Goal: Task Accomplishment & Management: Use online tool/utility

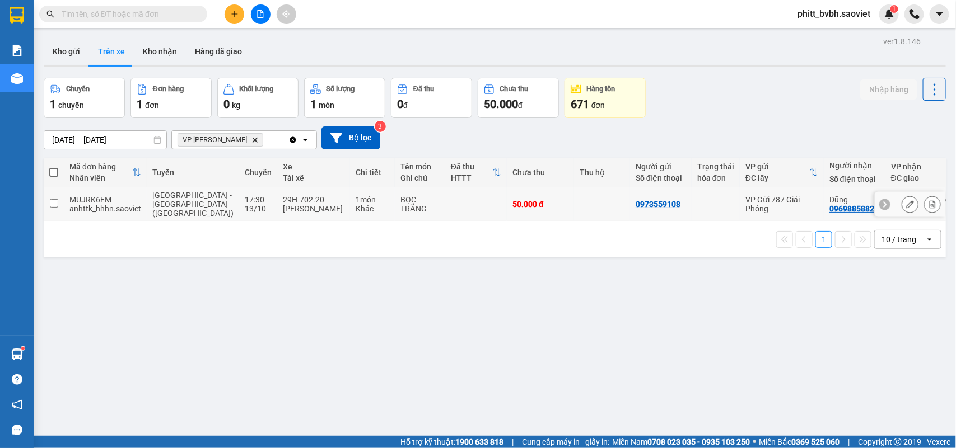
click at [400, 199] on div "BỌC TRẮNG" at bounding box center [419, 204] width 39 height 18
checkbox input "true"
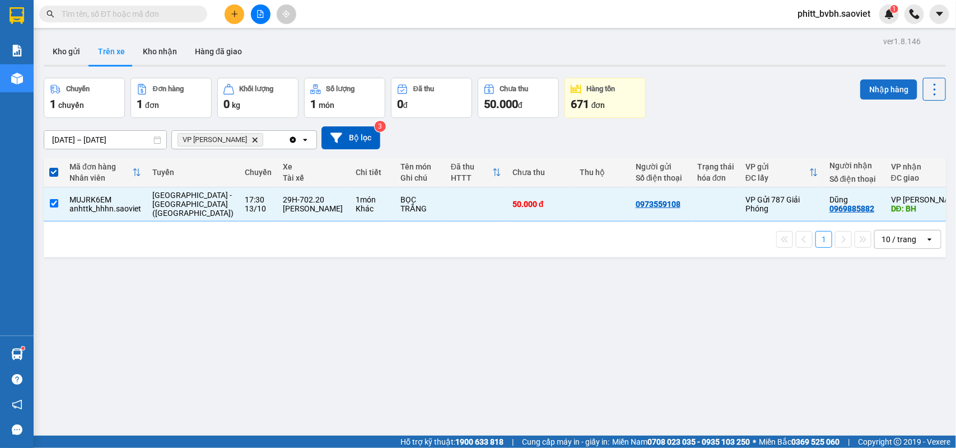
click at [883, 87] on button "Nhập hàng" at bounding box center [888, 89] width 57 height 20
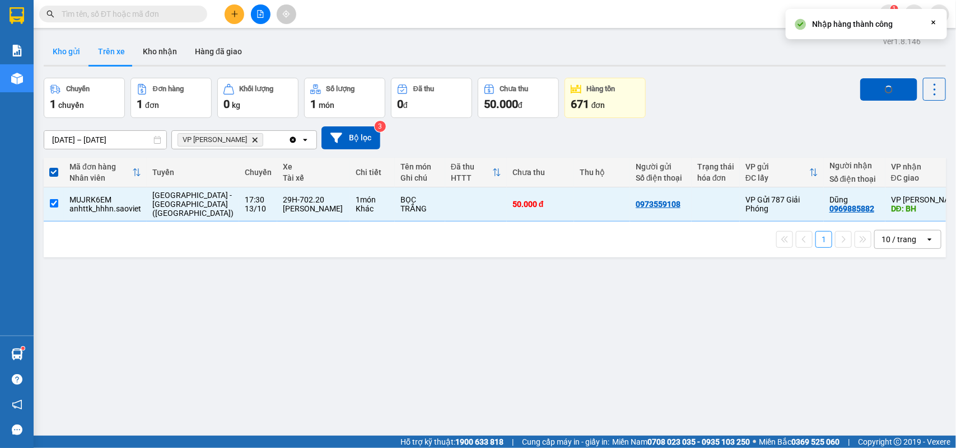
click at [77, 50] on button "Kho gửi" at bounding box center [66, 51] width 45 height 27
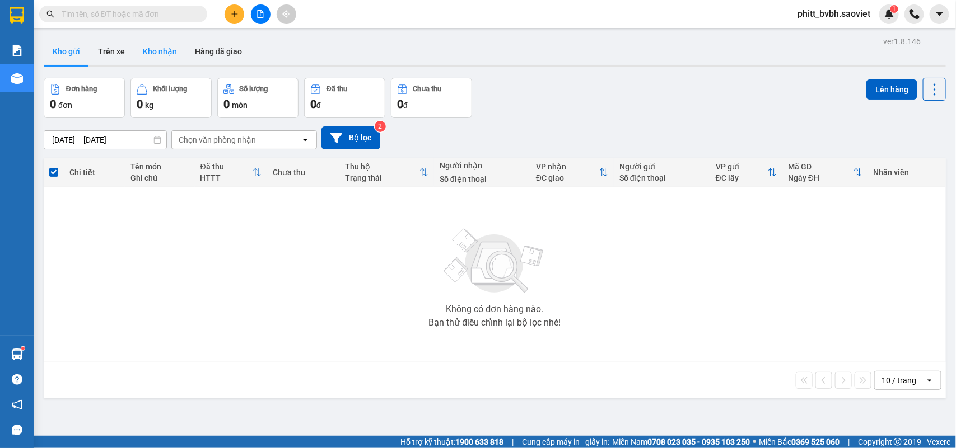
click at [148, 49] on button "Kho nhận" at bounding box center [160, 51] width 52 height 27
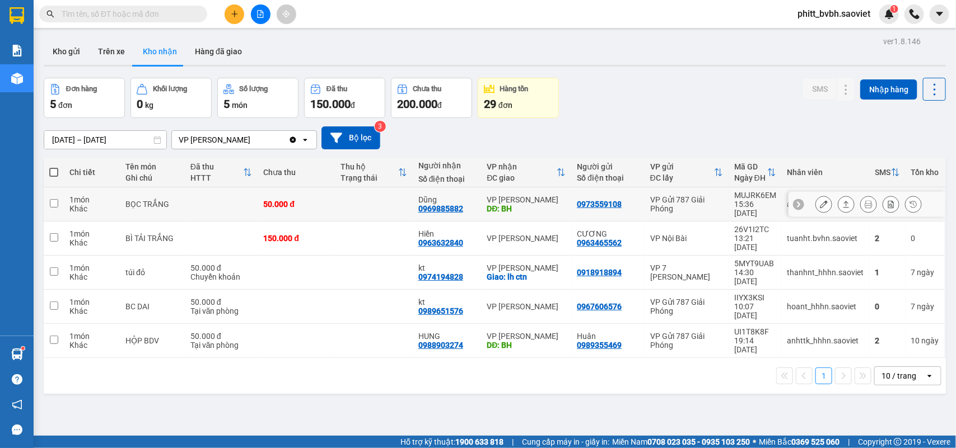
click at [242, 206] on td at bounding box center [221, 205] width 73 height 34
checkbox input "true"
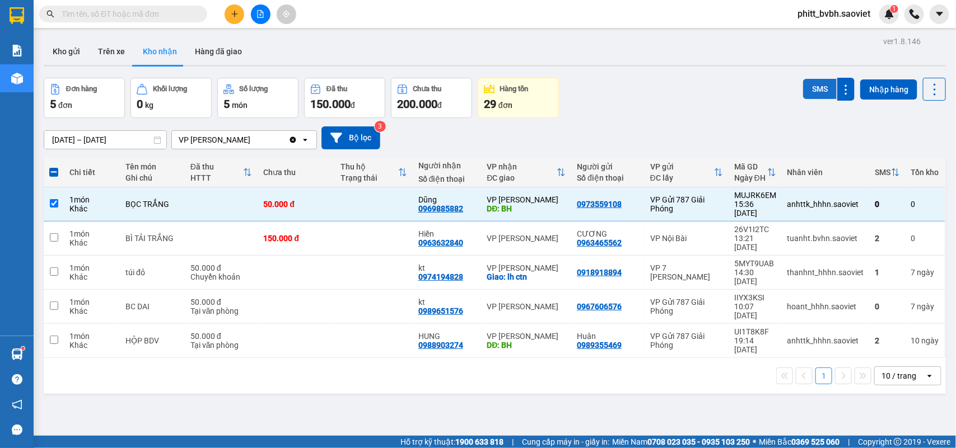
click at [818, 87] on button "SMS" at bounding box center [820, 89] width 34 height 20
click at [93, 57] on button "Trên xe" at bounding box center [111, 51] width 45 height 27
type input "[DATE] – [DATE]"
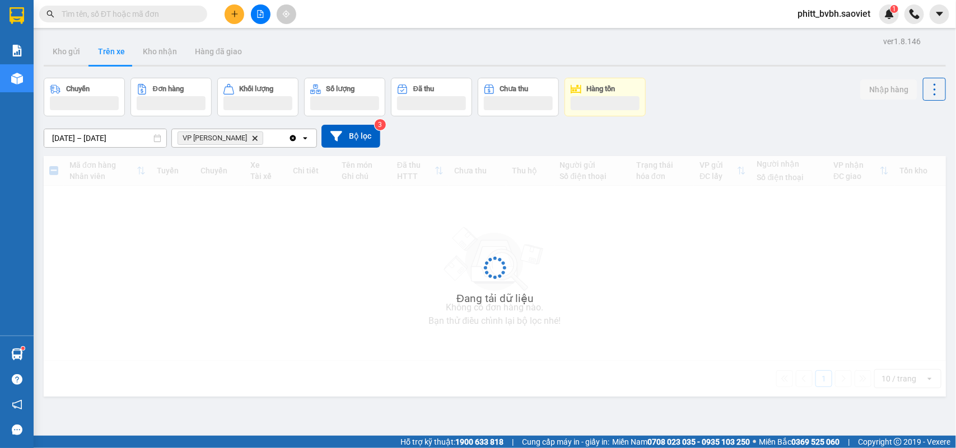
click at [104, 51] on button "Trên xe" at bounding box center [111, 51] width 45 height 27
